Goal: Download file/media

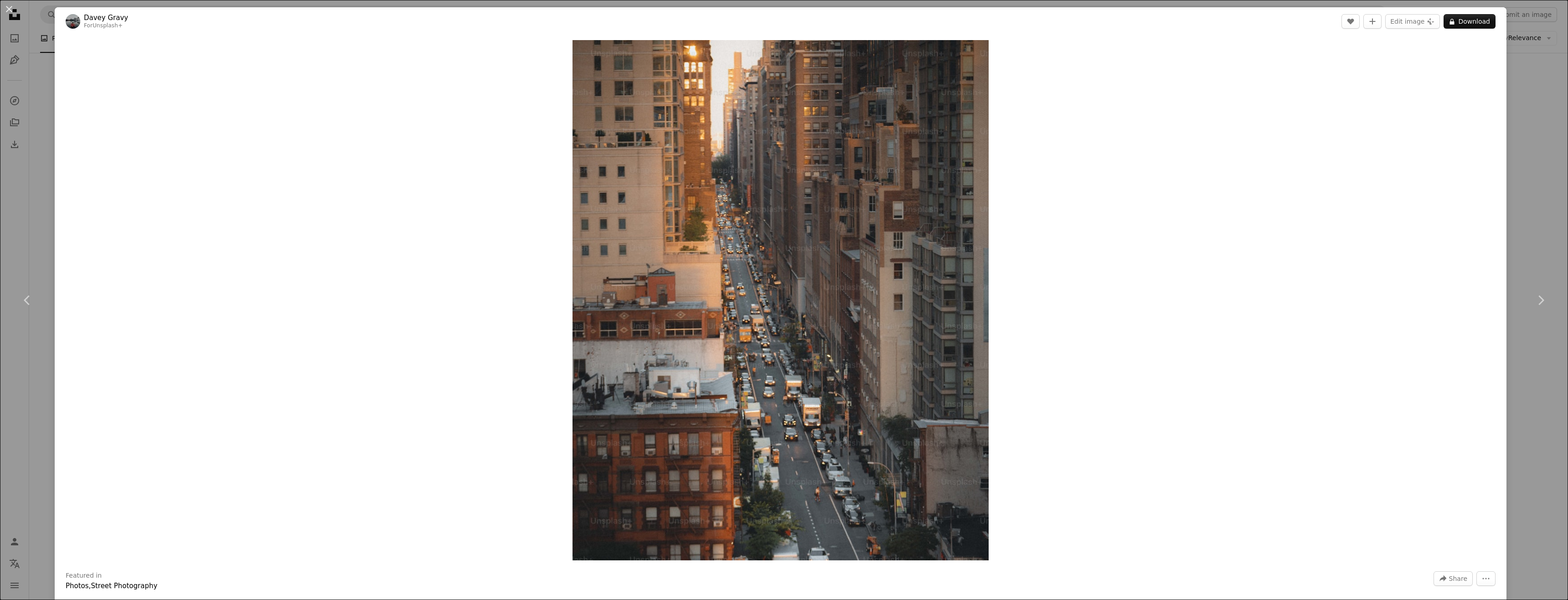
scroll to position [0, 246]
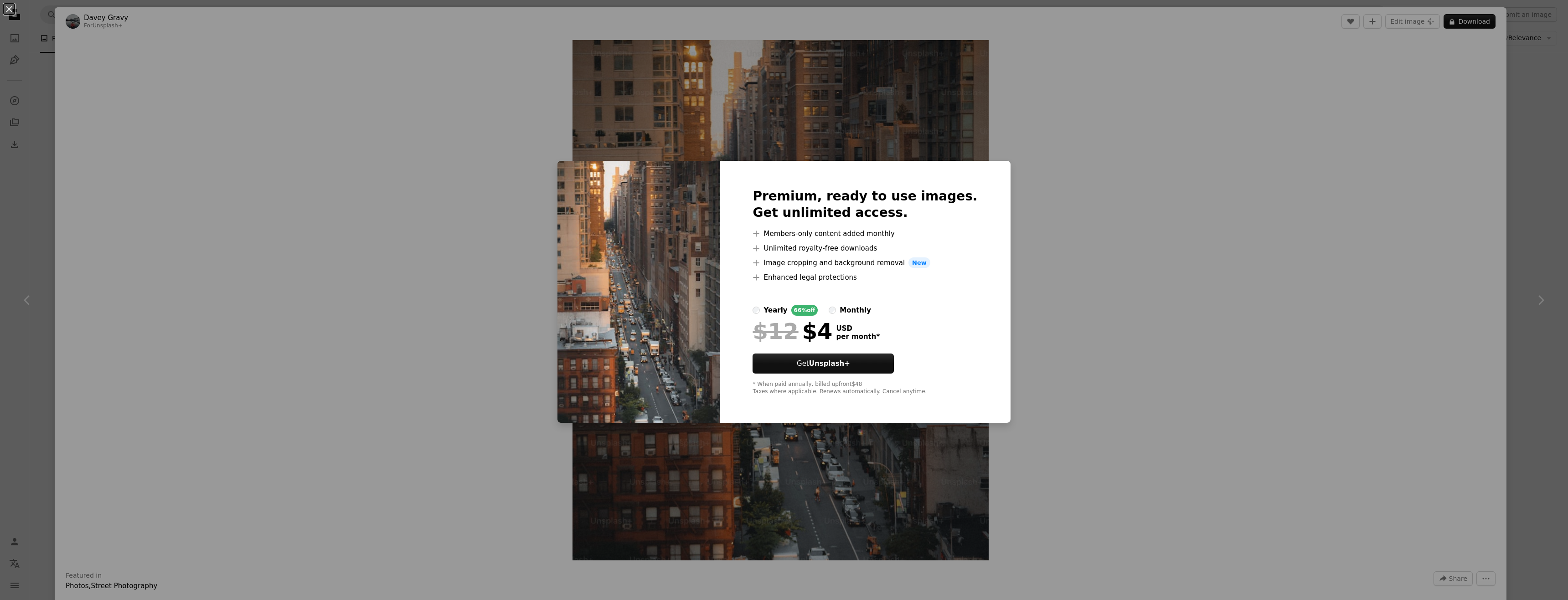
click at [1086, 271] on div "An X shape Premium, ready to use images. Get unlimited access. A plus sign Memb…" at bounding box center [784, 300] width 1568 height 600
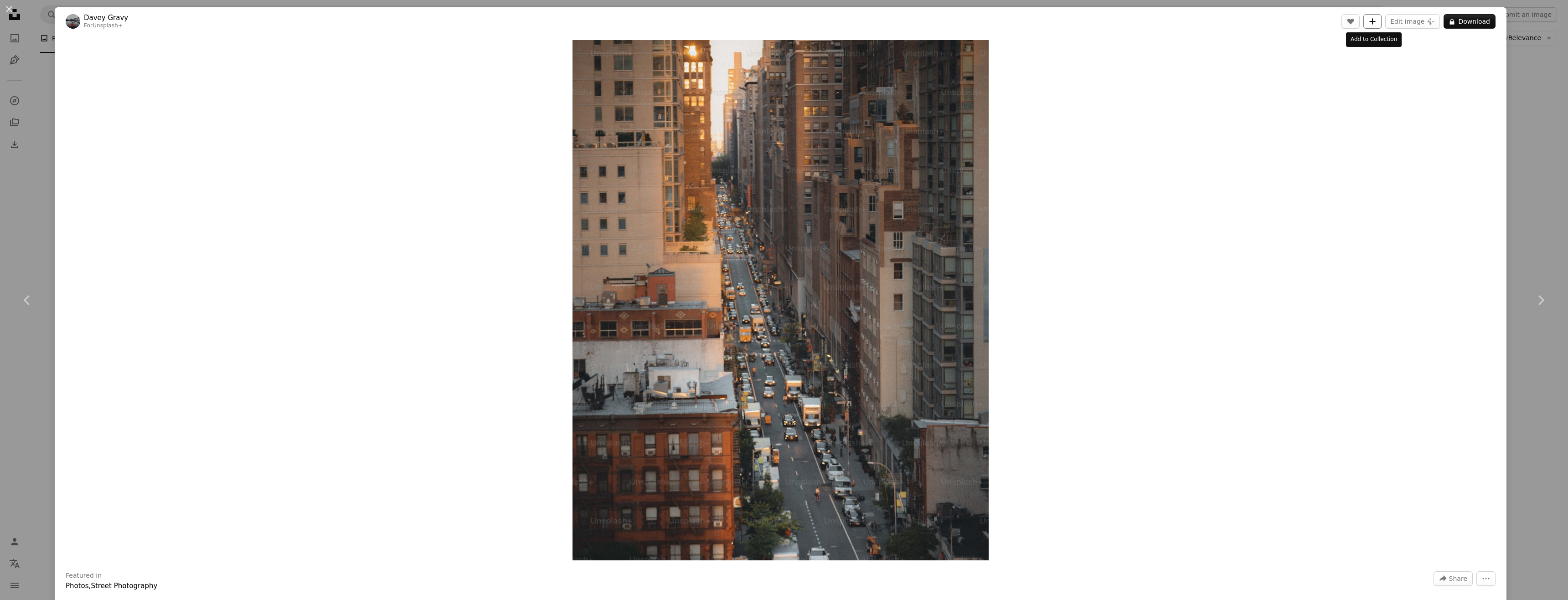
click at [1371, 20] on icon "Add to Collection" at bounding box center [1373, 21] width 6 height 6
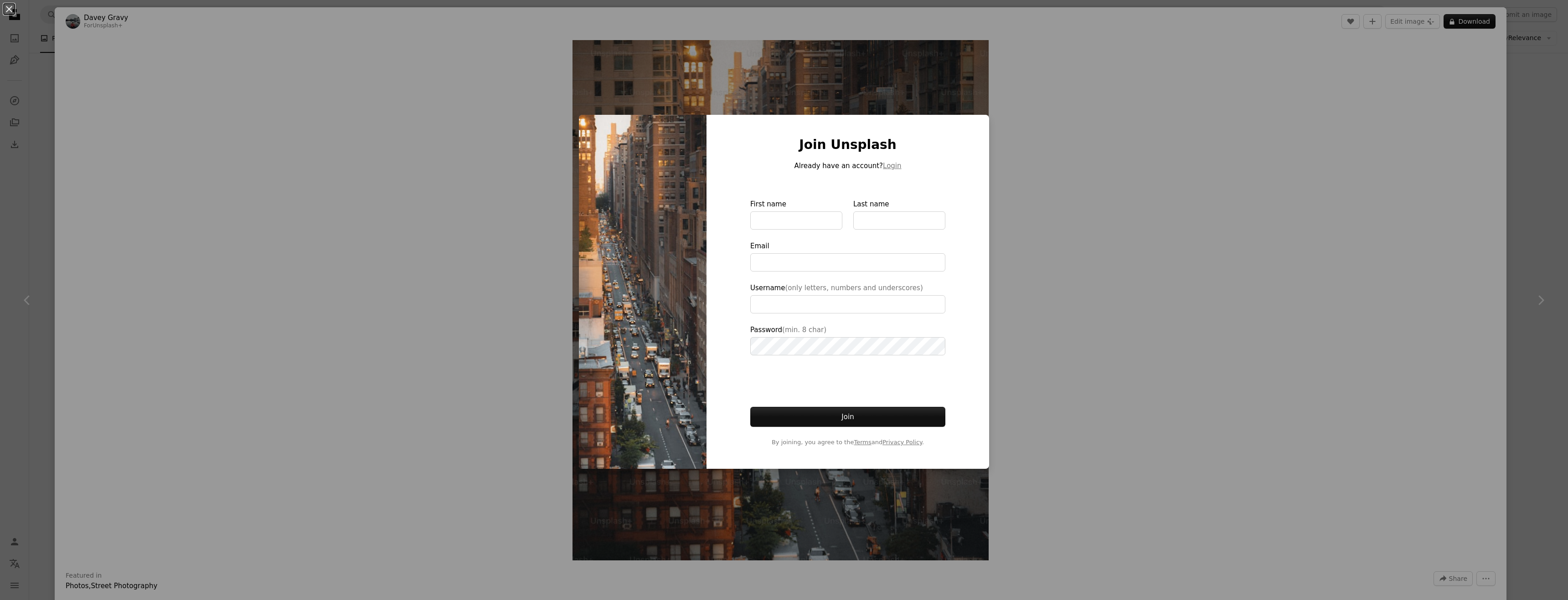
click at [1148, 263] on div "An X shape Join Unsplash Already have an account? Login First name Last name Em…" at bounding box center [784, 300] width 1568 height 600
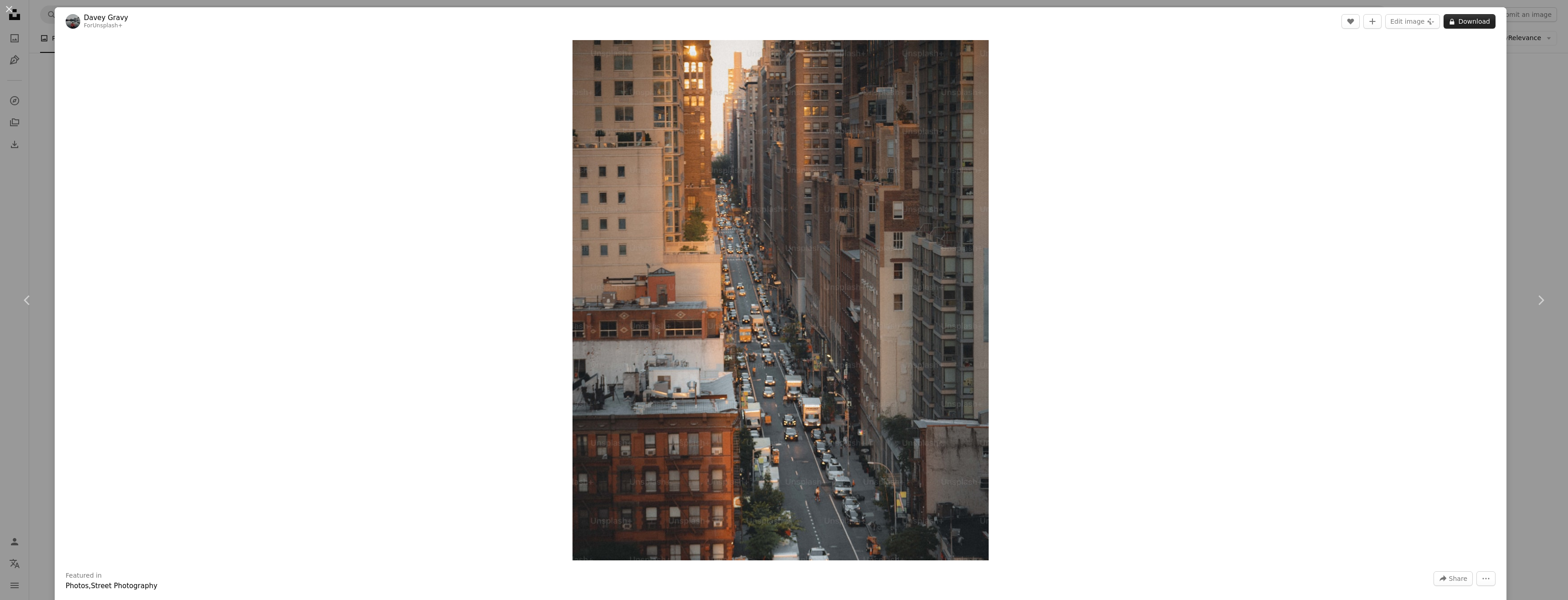
click at [1468, 21] on button "A lock Download" at bounding box center [1469, 21] width 52 height 15
